Goal: Complete application form

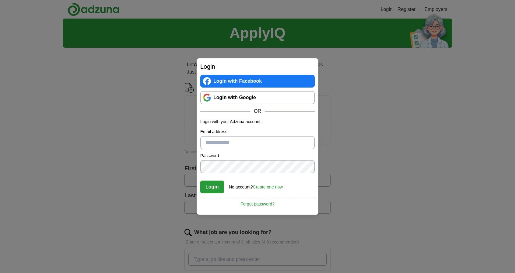
click at [242, 100] on link "Login with Google" at bounding box center [257, 97] width 114 height 13
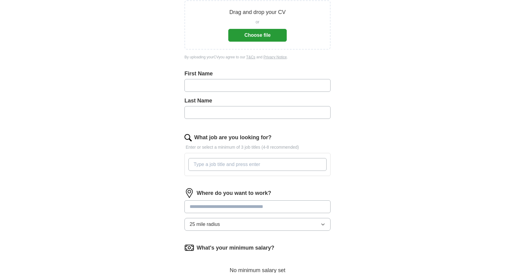
scroll to position [96, 0]
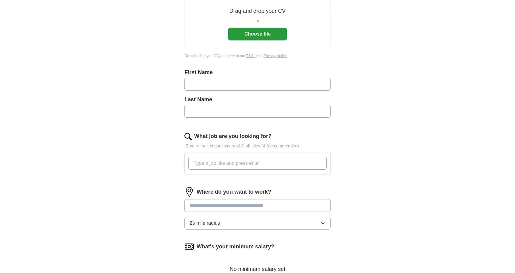
click at [236, 201] on input at bounding box center [258, 205] width 146 height 13
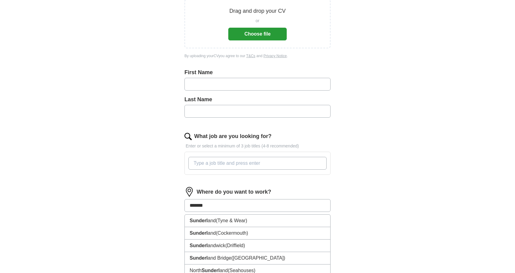
type input "********"
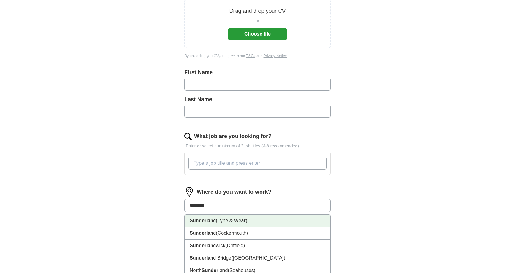
click at [222, 220] on span "(Tyne & Wear)" at bounding box center [231, 220] width 31 height 5
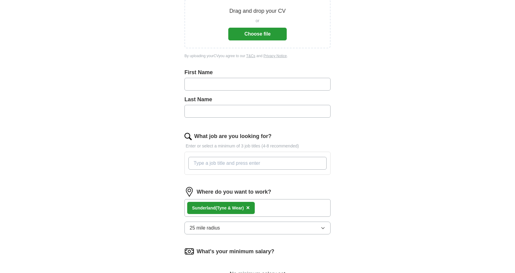
click at [194, 93] on div "First Name" at bounding box center [258, 82] width 146 height 27
click at [199, 90] on input "text" at bounding box center [258, 84] width 146 height 13
type input "****"
type input "**********"
click at [232, 168] on input "What job are you looking for?" at bounding box center [257, 163] width 138 height 13
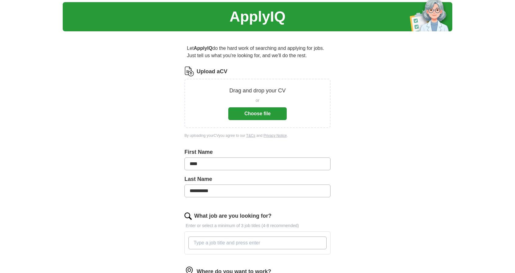
scroll to position [14, 0]
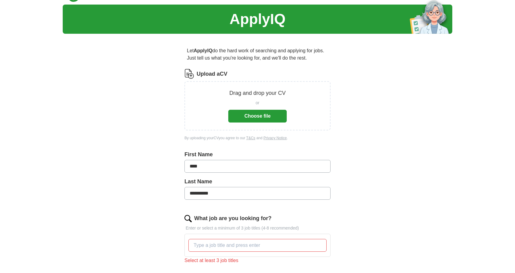
click at [260, 114] on button "Choose file" at bounding box center [257, 116] width 58 height 13
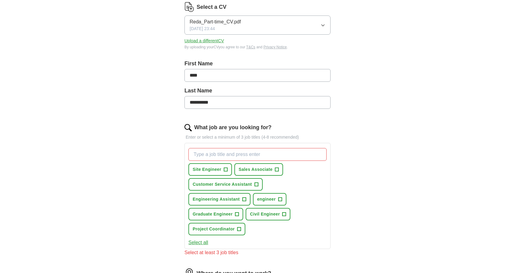
scroll to position [82, 0]
click at [242, 230] on button "Project Coordinator +" at bounding box center [216, 229] width 57 height 12
click at [0, 0] on span "×" at bounding box center [0, 0] width 0 height 0
click at [235, 227] on button "Project Coordinator +" at bounding box center [216, 229] width 57 height 12
click at [0, 0] on span "×" at bounding box center [0, 0] width 0 height 0
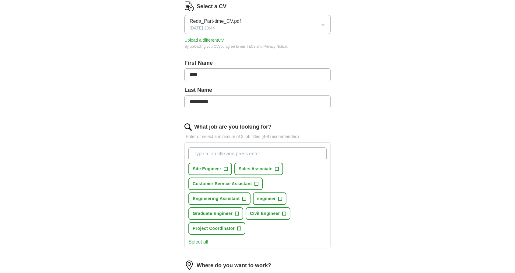
click at [206, 155] on input "What job are you looking for?" at bounding box center [257, 154] width 138 height 13
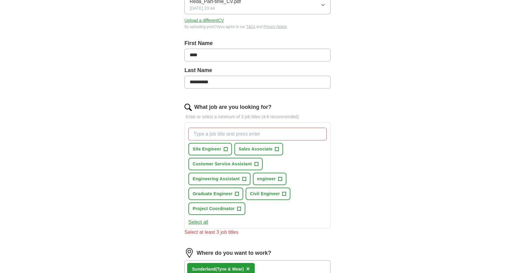
click at [195, 219] on button "Select all" at bounding box center [198, 222] width 20 height 7
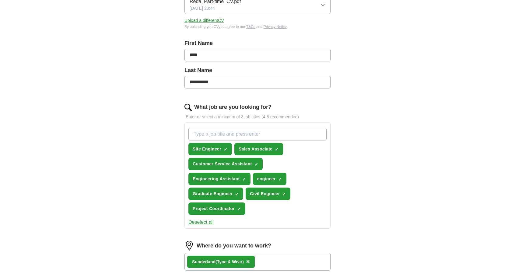
click at [205, 222] on button "Deselect all" at bounding box center [200, 222] width 25 height 7
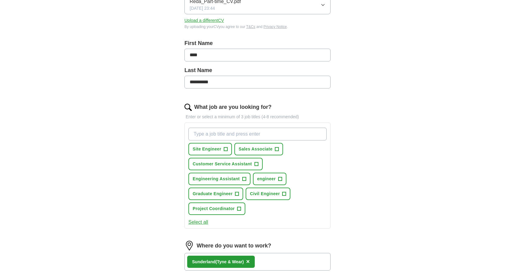
click at [218, 135] on input "What job are you looking for?" at bounding box center [257, 134] width 138 height 13
type input "e"
type input "a"
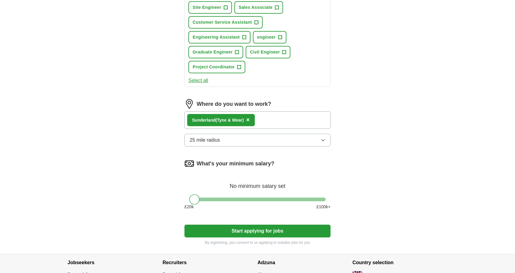
scroll to position [290, 0]
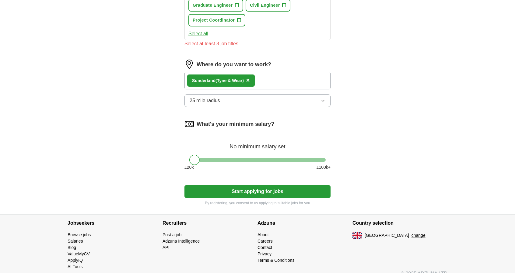
click at [216, 185] on button "Start applying for jobs" at bounding box center [258, 191] width 146 height 13
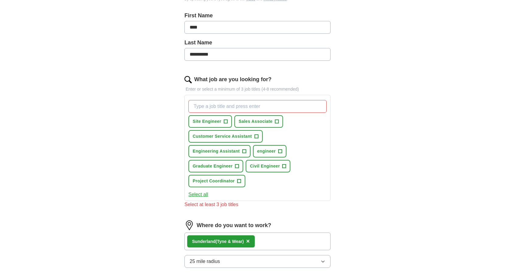
scroll to position [129, 0]
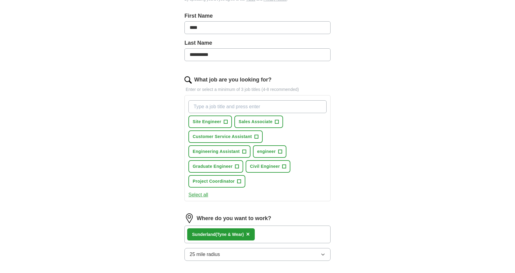
click at [208, 103] on input "What job are you looking for?" at bounding box center [257, 106] width 138 height 13
type input "Trading Assistant"
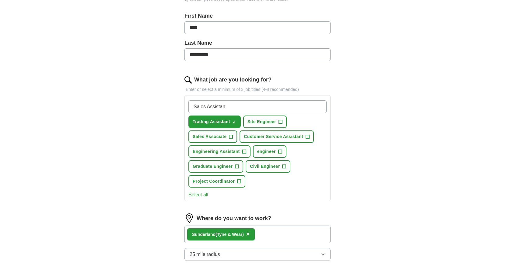
type input "Sales Assistant"
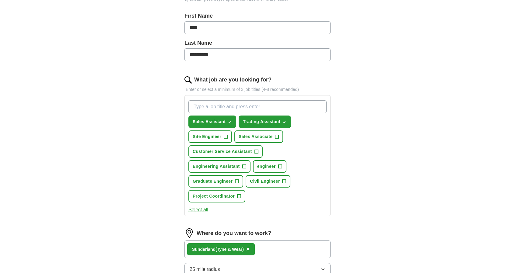
drag, startPoint x: 478, startPoint y: 0, endPoint x: 216, endPoint y: 104, distance: 281.9
click at [216, 104] on input "What job are you looking for?" at bounding box center [257, 106] width 138 height 13
type input "Supervisor"
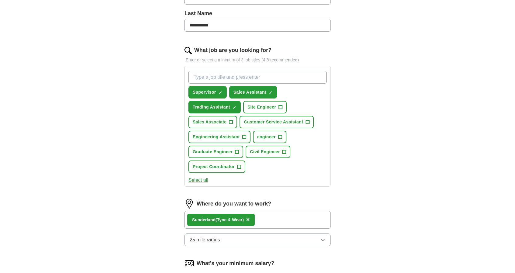
scroll to position [145, 0]
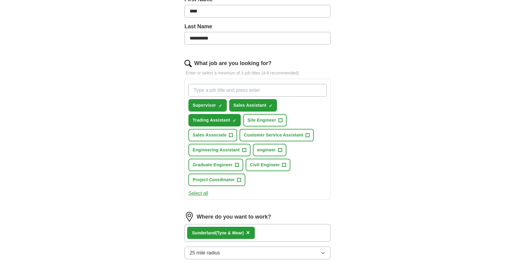
click at [213, 92] on input "What job are you looking for?" at bounding box center [257, 90] width 138 height 13
type input "Team Leader"
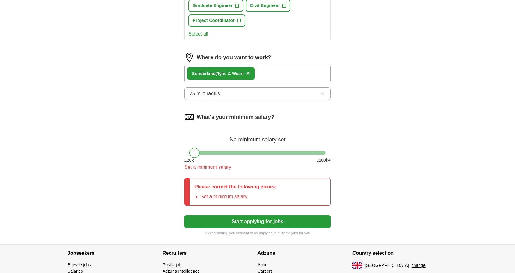
scroll to position [305, 0]
click at [211, 219] on button "Start applying for jobs" at bounding box center [258, 221] width 146 height 13
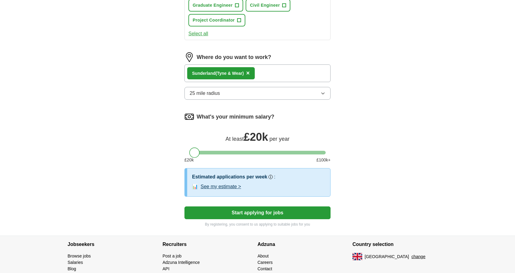
drag, startPoint x: 194, startPoint y: 152, endPoint x: 166, endPoint y: 151, distance: 28.3
click at [240, 209] on button "Start applying for jobs" at bounding box center [258, 213] width 146 height 13
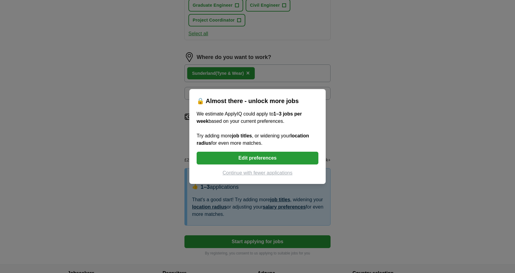
click at [244, 171] on button "Continue with fewer applications" at bounding box center [258, 173] width 122 height 7
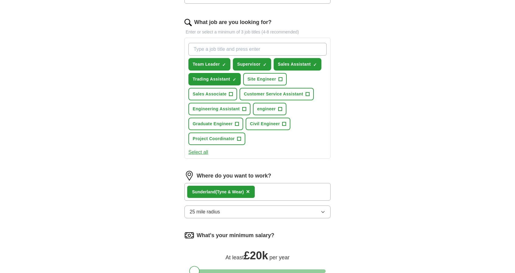
select select "**"
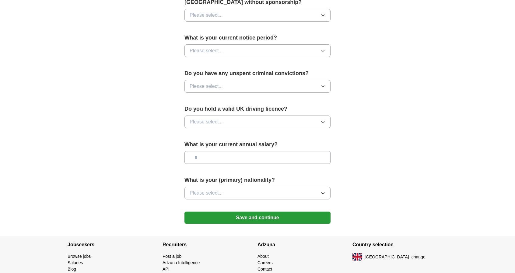
scroll to position [329, 0]
click at [243, 215] on button "Save and continue" at bounding box center [258, 218] width 146 height 12
